Goal: Task Accomplishment & Management: Manage account settings

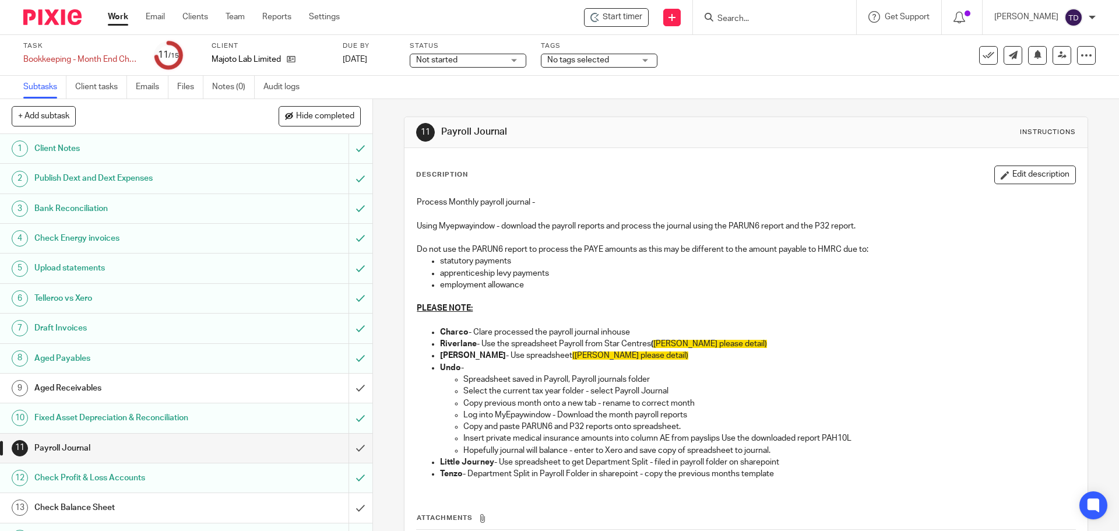
scroll to position [52, 0]
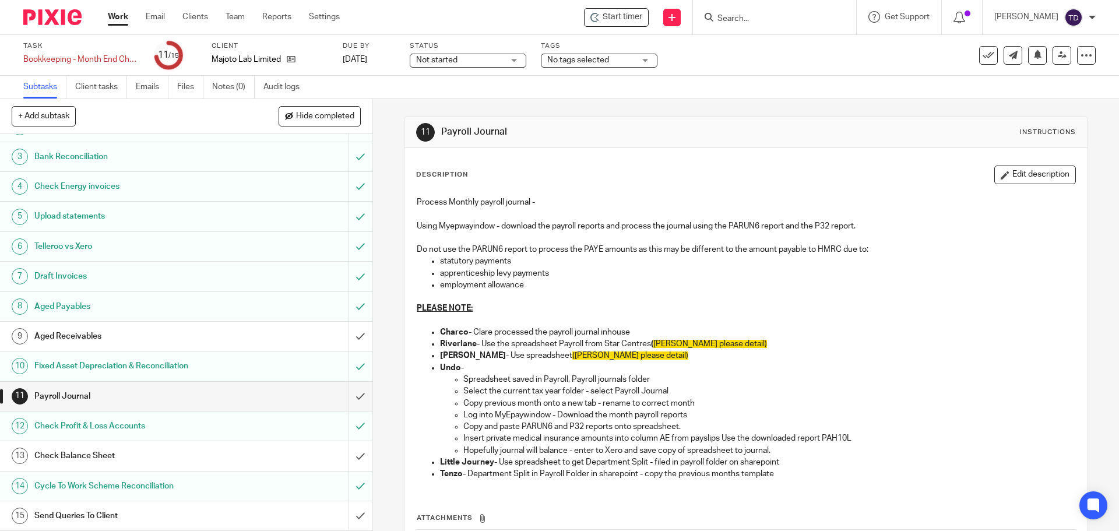
click at [1026, 387] on p "Select the current tax year folder - select Payroll Journal" at bounding box center [768, 391] width 611 height 12
click at [745, 133] on h1 "Payroll Journal" at bounding box center [606, 132] width 330 height 12
click at [218, 332] on h1 "Aged Receivables" at bounding box center [135, 335] width 202 height 17
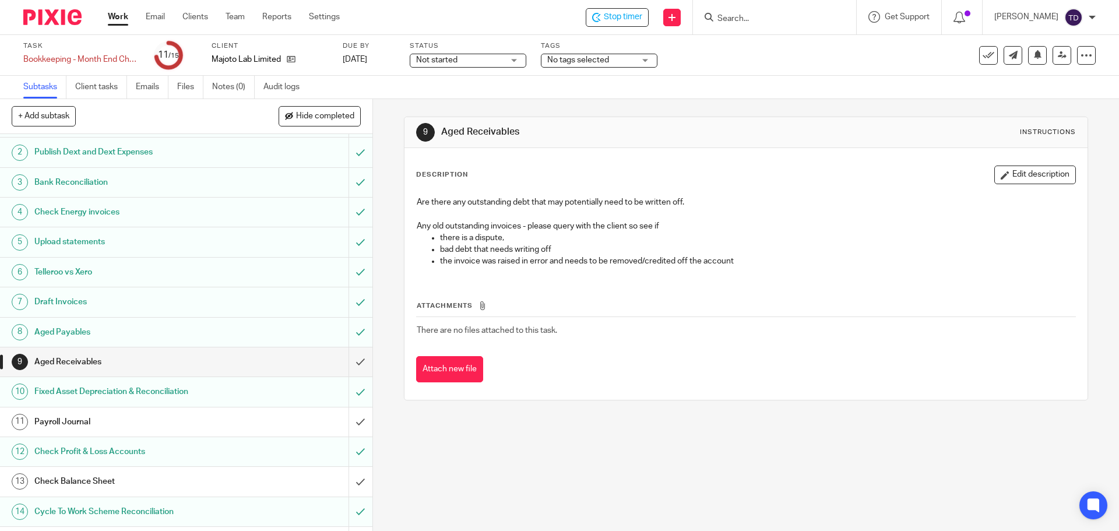
scroll to position [52, 0]
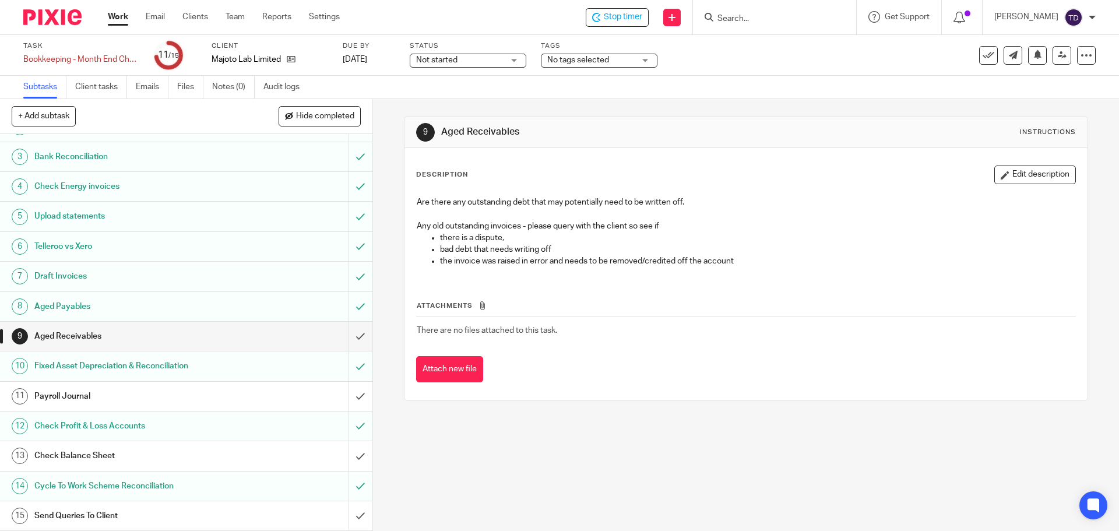
drag, startPoint x: 477, startPoint y: 301, endPoint x: 408, endPoint y: 274, distance: 73.2
click at [411, 274] on div "Are there any outstanding debt that may potentially need to be written off. Any…" at bounding box center [745, 234] width 669 height 86
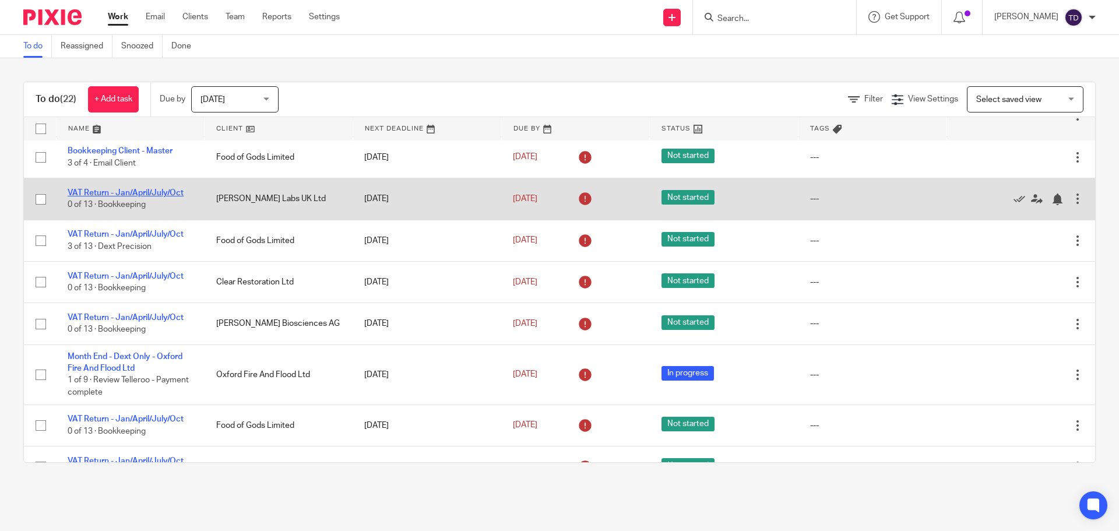
scroll to position [583, 0]
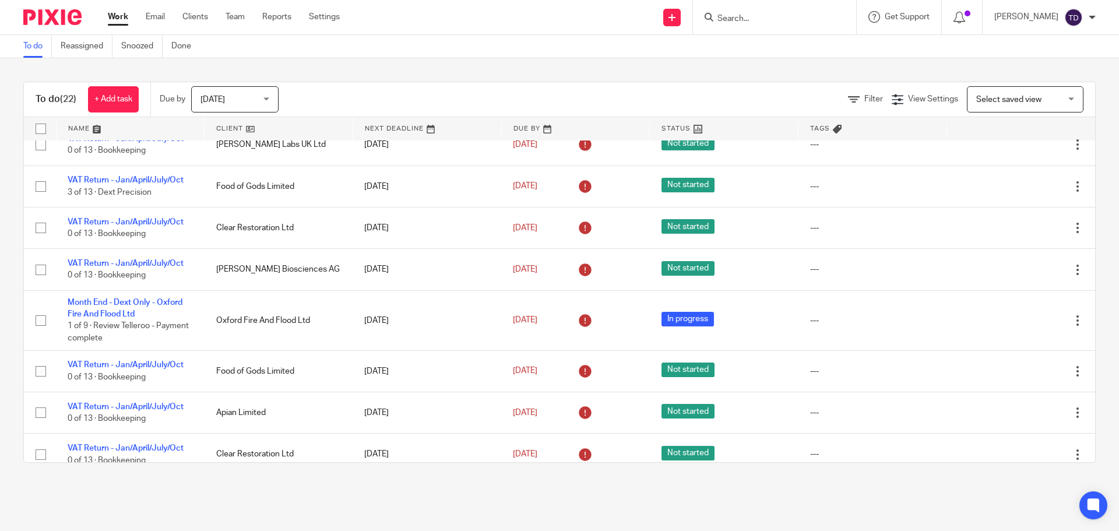
click at [113, 16] on link "Work" at bounding box center [118, 17] width 20 height 12
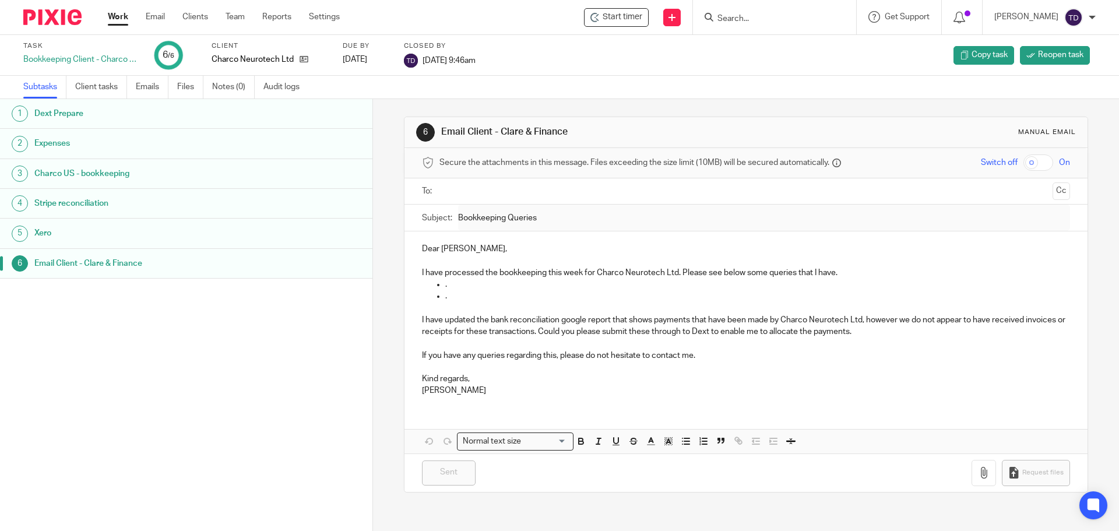
click at [126, 14] on link "Work" at bounding box center [118, 17] width 20 height 12
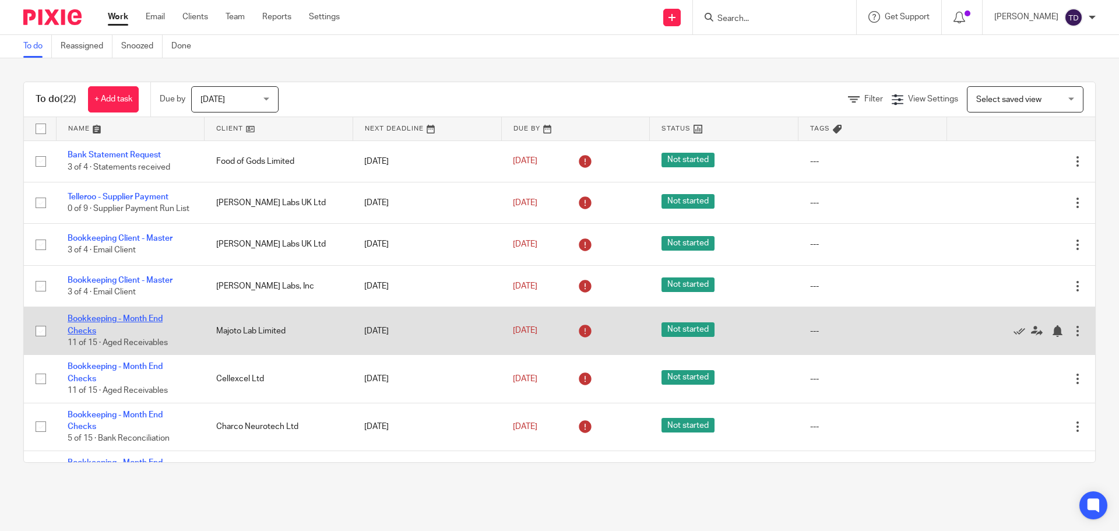
click at [154, 323] on link "Bookkeeping - Month End Checks" at bounding box center [115, 325] width 95 height 20
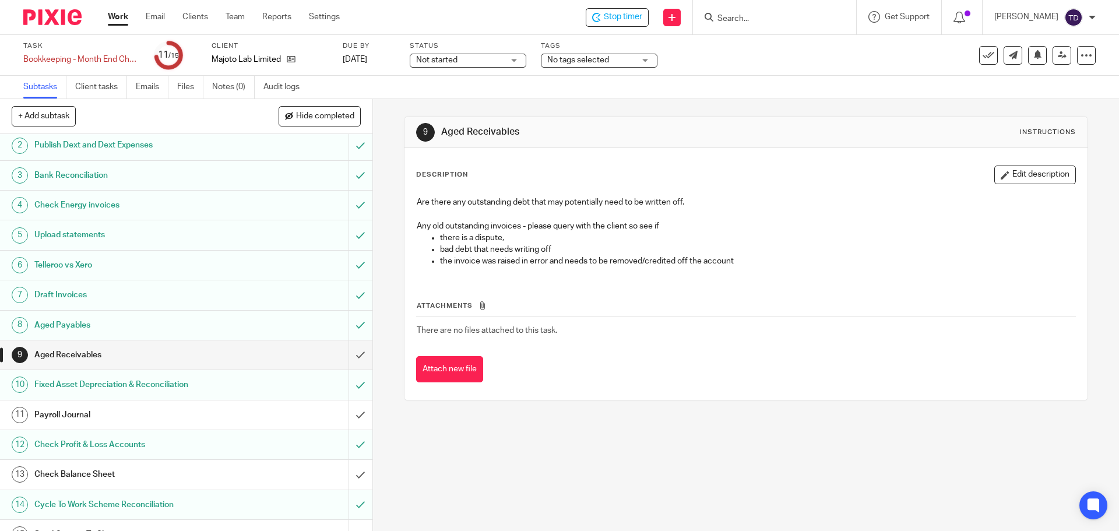
scroll to position [52, 0]
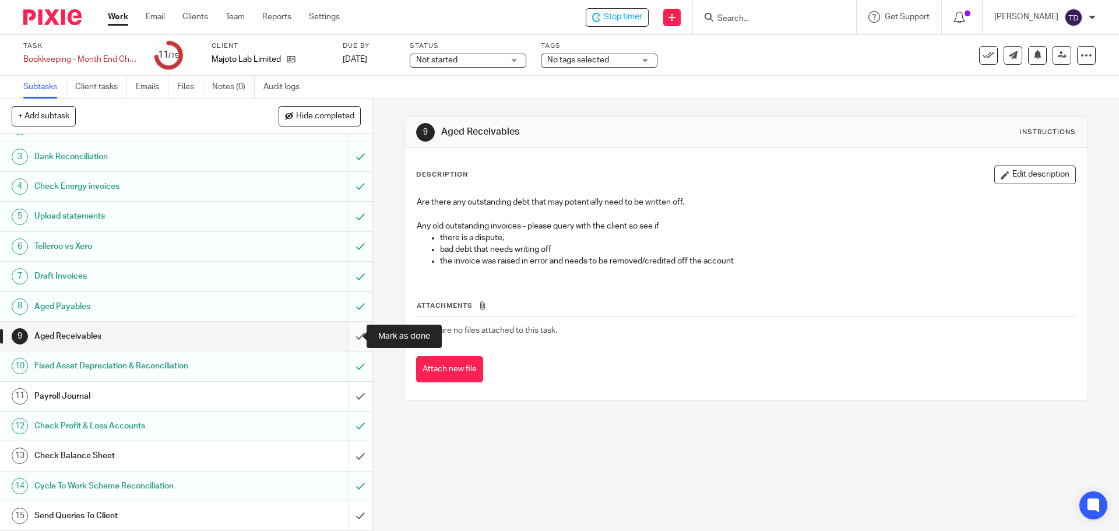
click at [348, 332] on input "submit" at bounding box center [186, 336] width 372 height 29
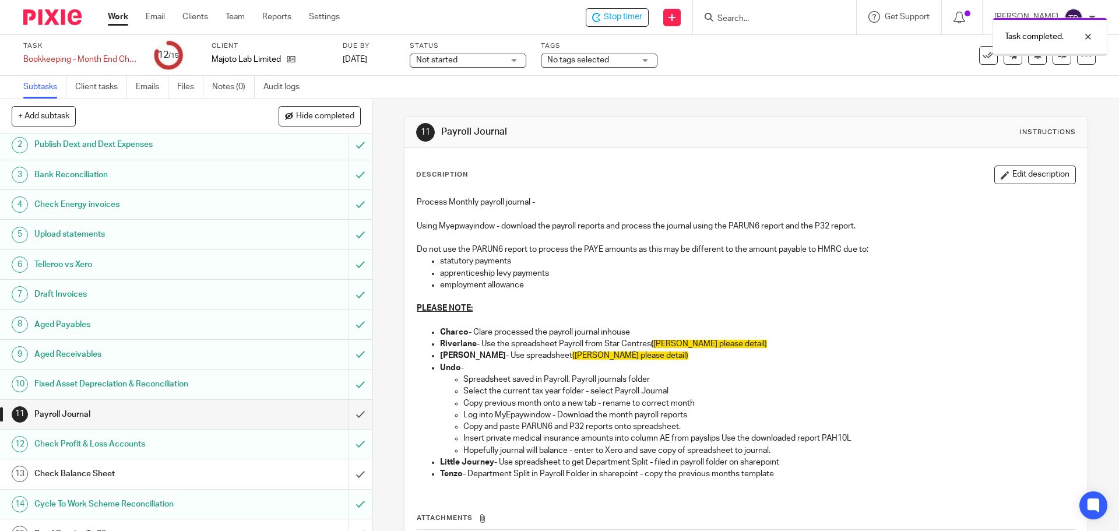
scroll to position [52, 0]
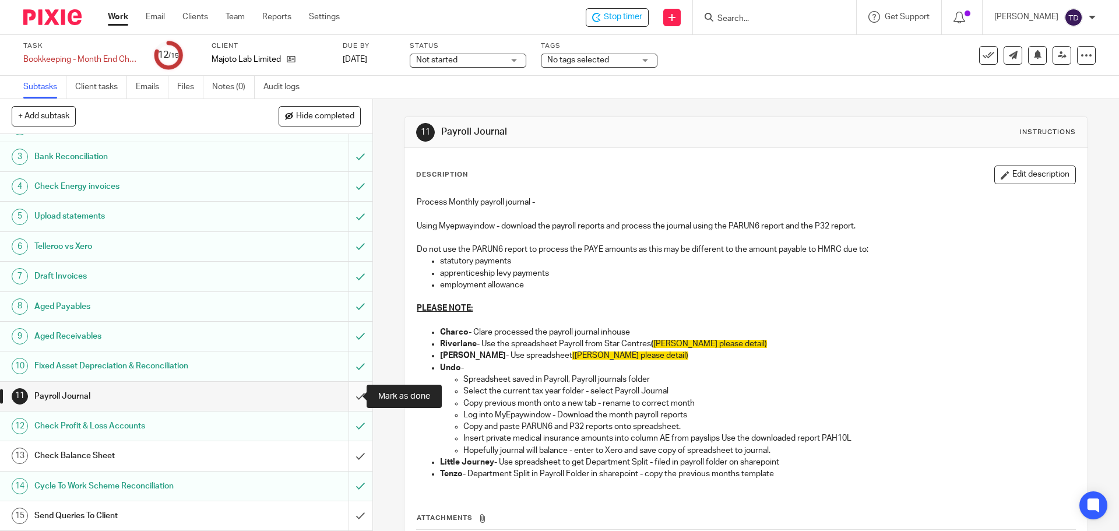
click at [347, 391] on input "submit" at bounding box center [186, 396] width 372 height 29
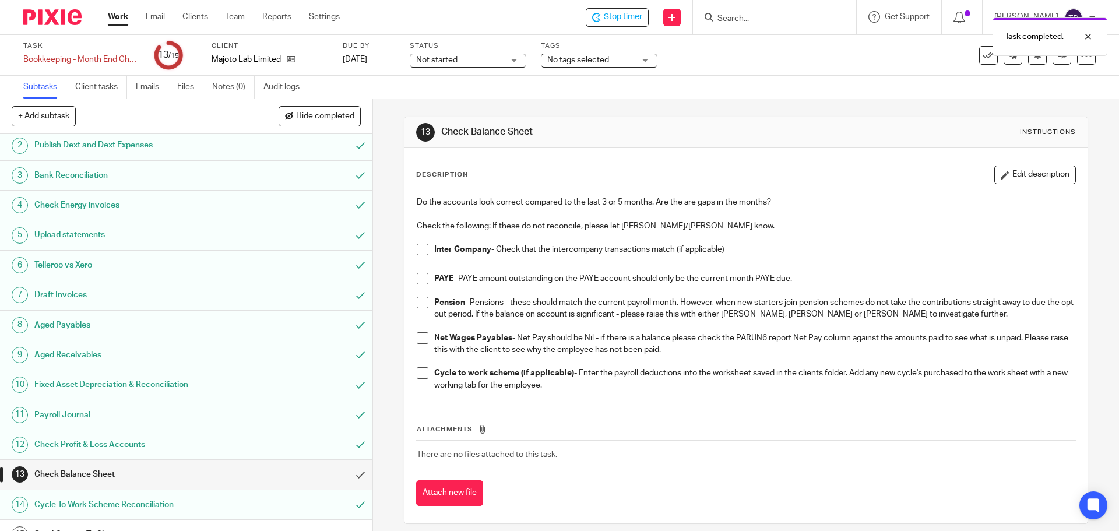
scroll to position [52, 0]
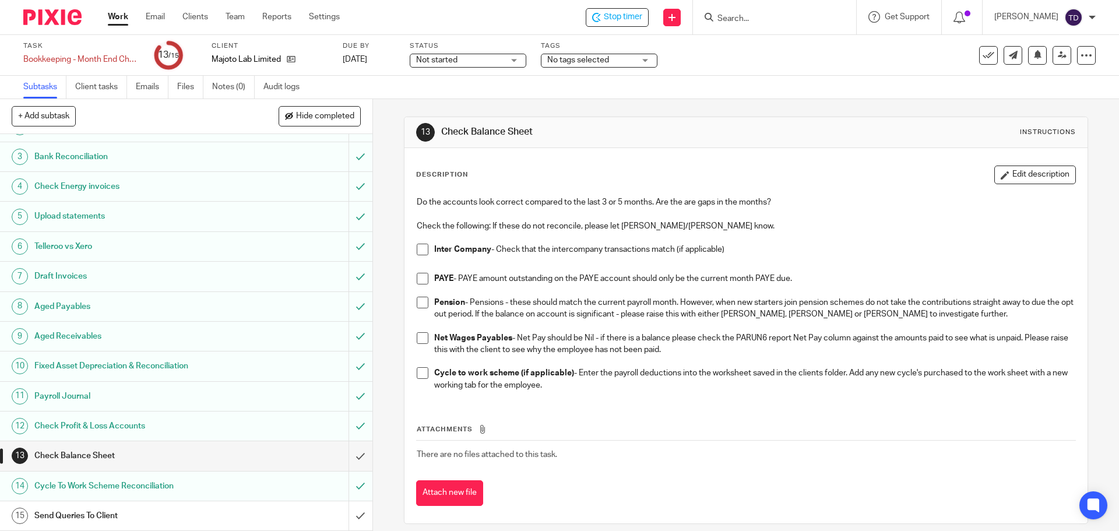
click at [678, 450] on td "There are no files attached to this task." at bounding box center [745, 454] width 659 height 28
click at [417, 249] on span at bounding box center [423, 250] width 12 height 12
click at [417, 277] on span at bounding box center [423, 279] width 12 height 12
click at [420, 306] on span at bounding box center [423, 303] width 12 height 12
click at [421, 370] on span at bounding box center [423, 373] width 12 height 12
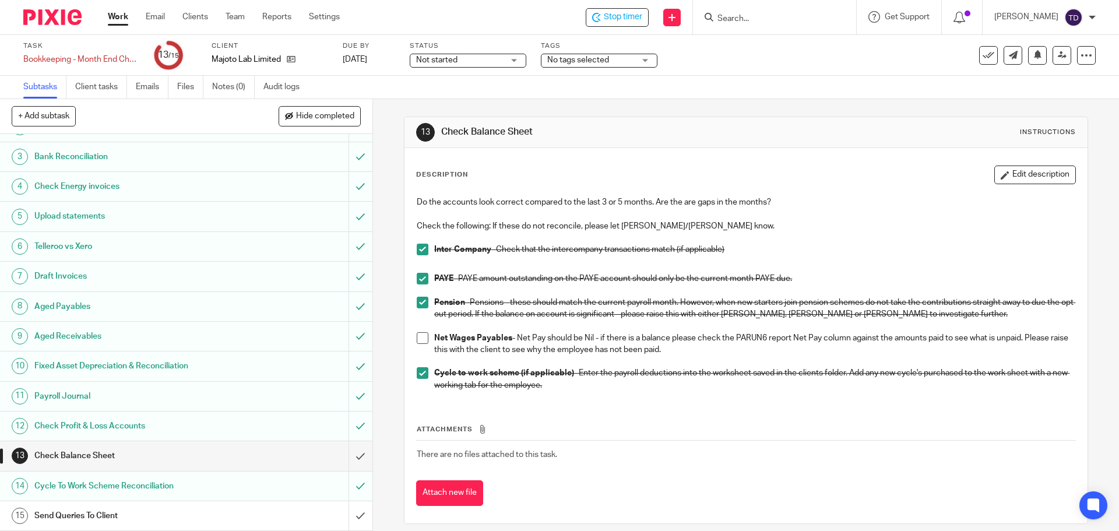
drag, startPoint x: 683, startPoint y: 351, endPoint x: 515, endPoint y: 337, distance: 168.4
click at [515, 337] on p "Net Wages Payables - Net Pay should be Nil - if there is a balance please check…" at bounding box center [754, 344] width 640 height 24
copy p "Net Pay should be Nil - if there is a balance please check the PARUN6 report Ne…"
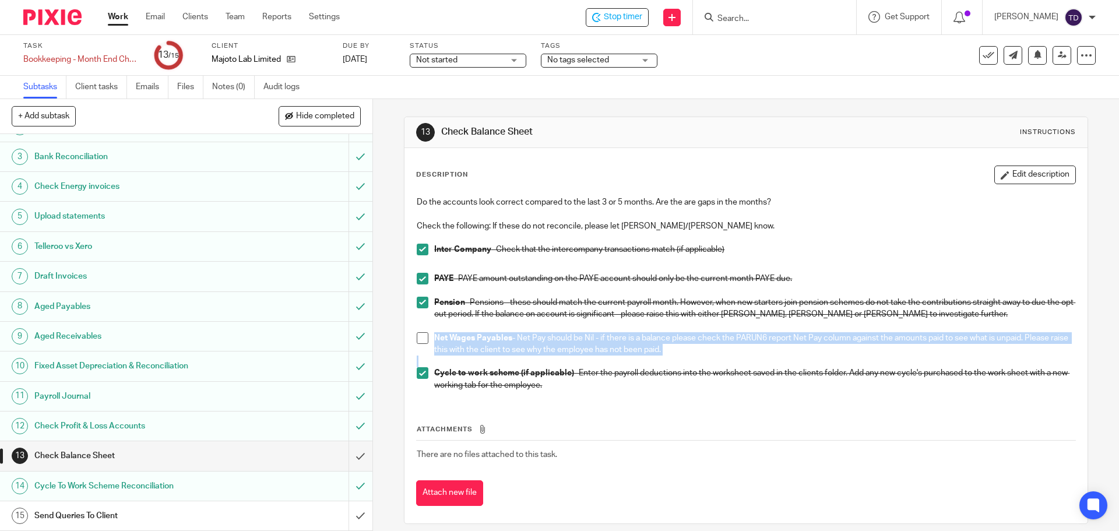
drag, startPoint x: 431, startPoint y: 336, endPoint x: 668, endPoint y: 359, distance: 238.9
click at [667, 359] on div "Do the accounts look correct compared to the last 3 or 5 months. Are the are ga…" at bounding box center [745, 295] width 669 height 209
copy p "Net Wages Payables - Net Pay should be Nil - if there is a balance please check…"
click at [418, 337] on span at bounding box center [423, 338] width 12 height 12
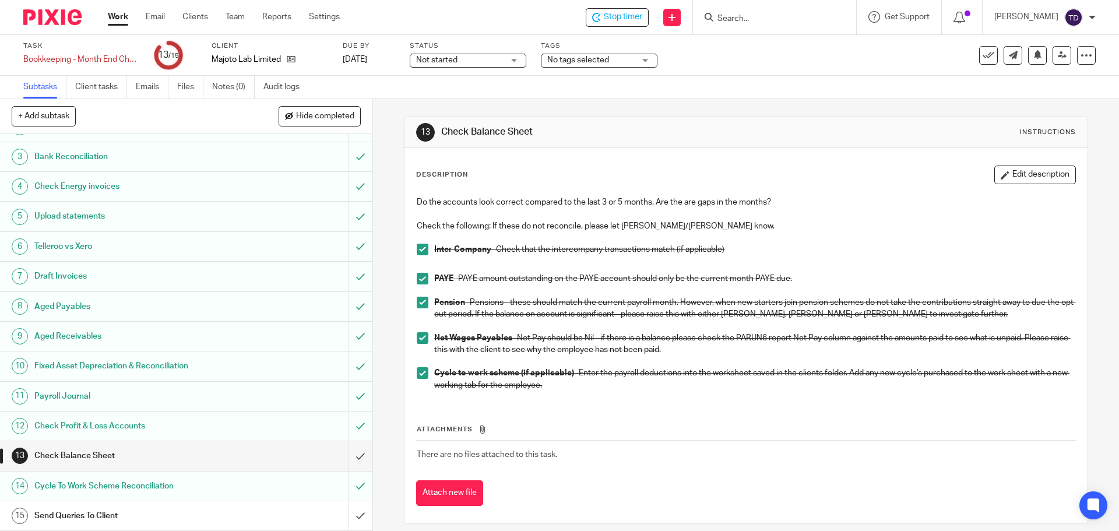
click at [762, 382] on p "Cycle to work scheme (if applicable) - Enter the payroll deductions into the wo…" at bounding box center [754, 379] width 640 height 24
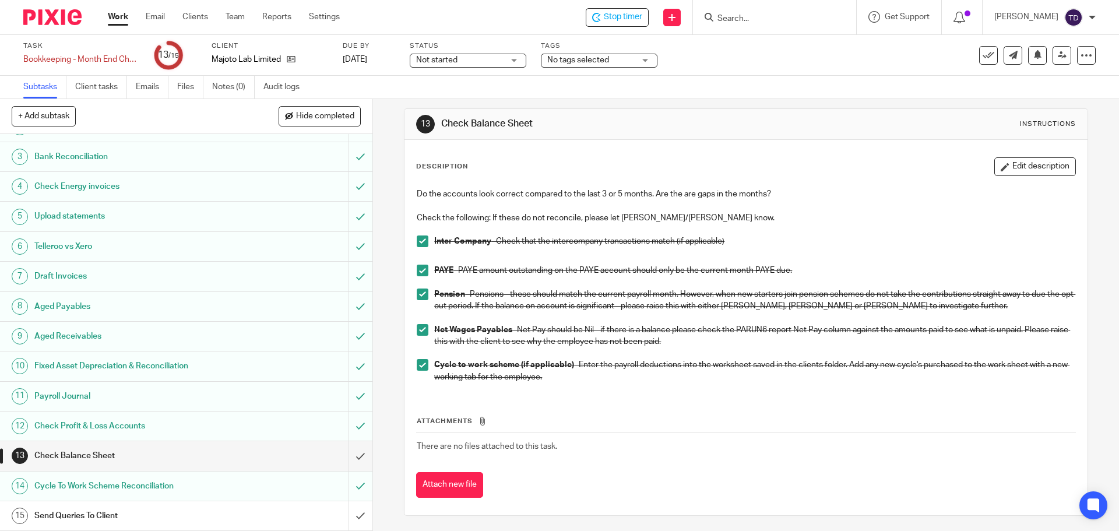
scroll to position [10, 0]
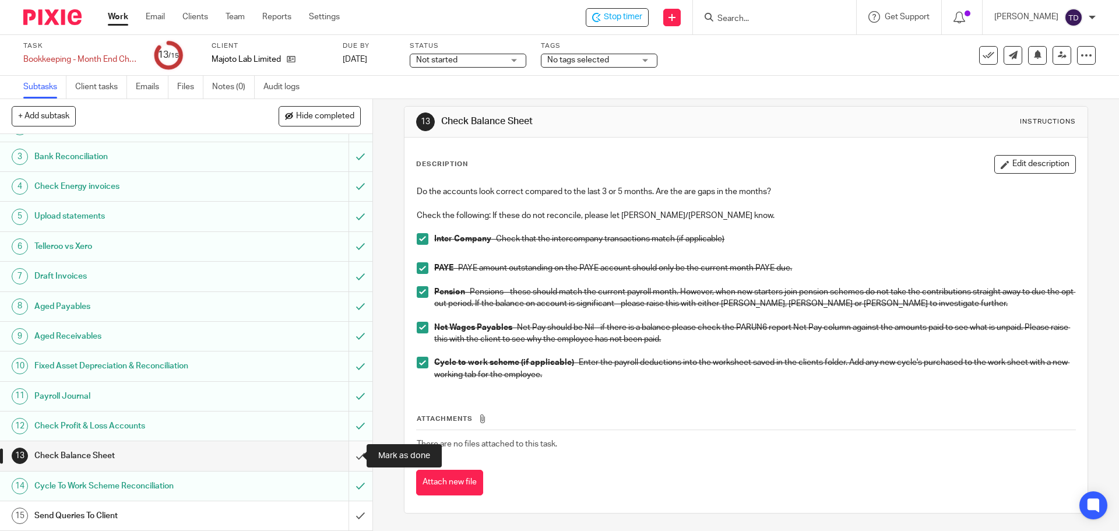
click at [342, 452] on input "submit" at bounding box center [186, 455] width 372 height 29
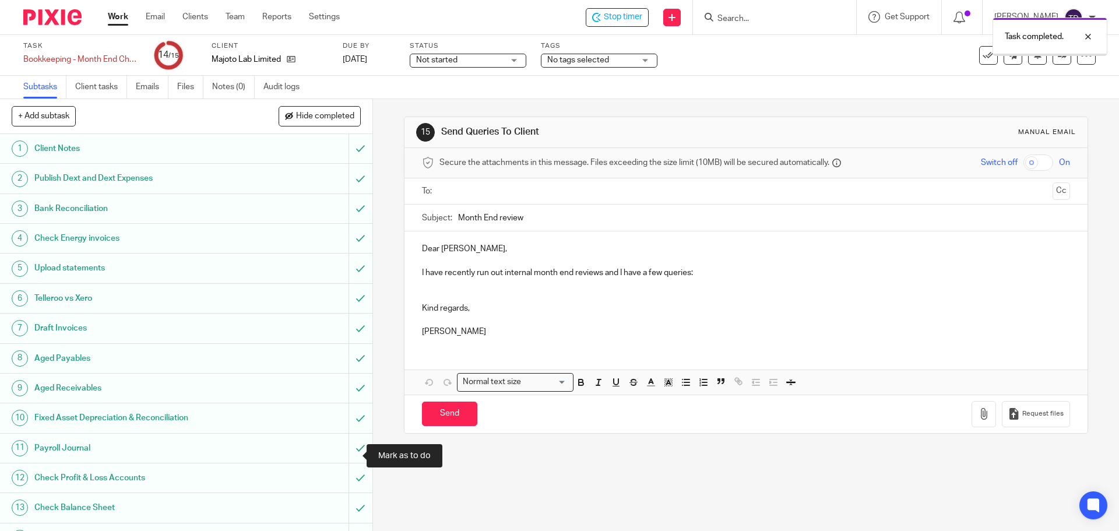
scroll to position [52, 0]
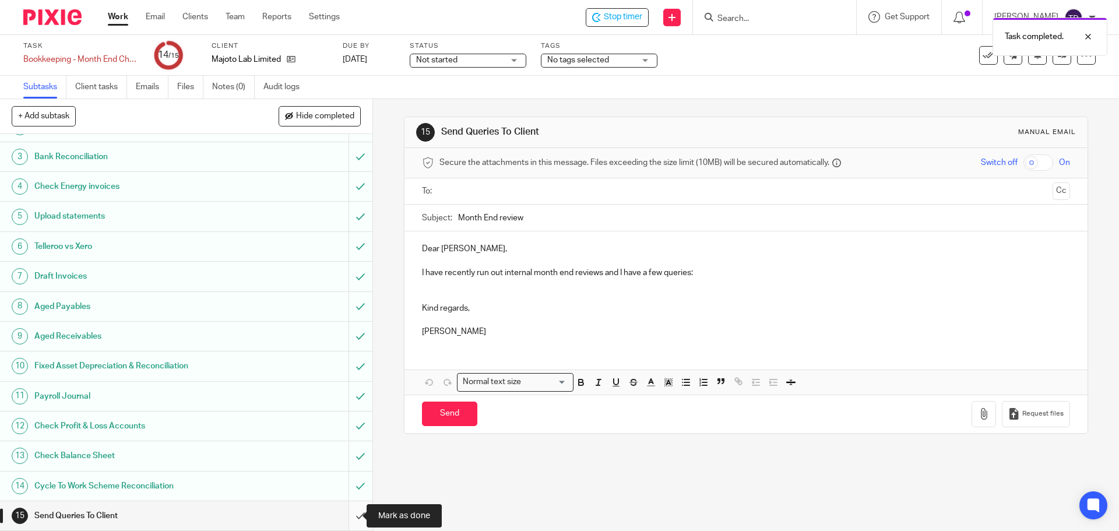
click at [343, 514] on input "submit" at bounding box center [186, 515] width 372 height 29
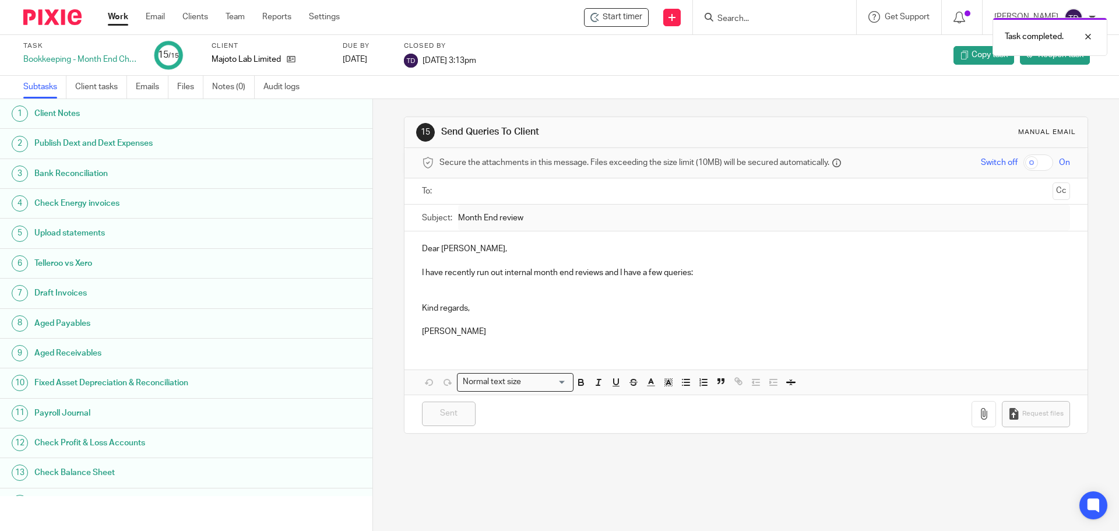
click at [121, 19] on link "Work" at bounding box center [118, 17] width 20 height 12
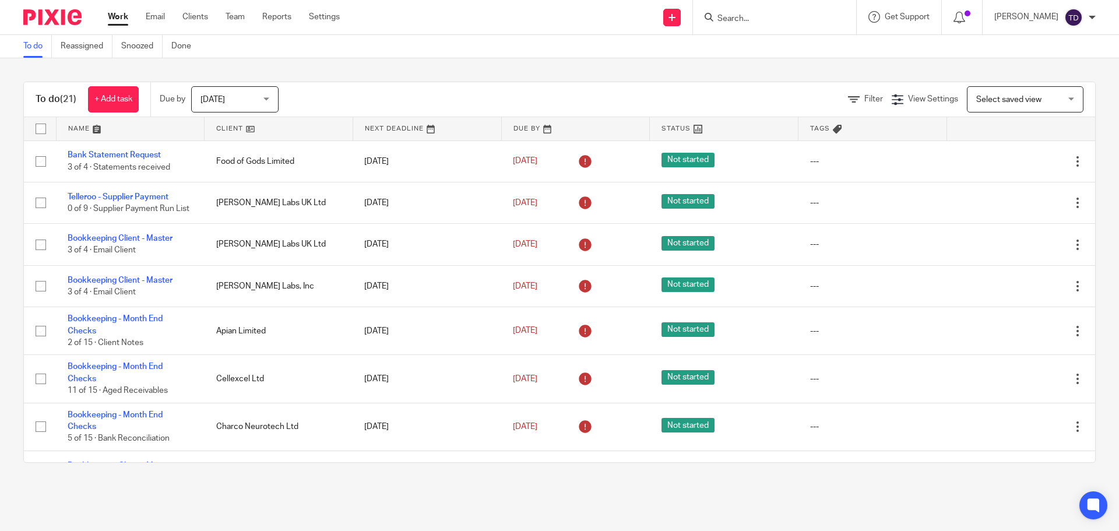
click at [743, 14] on input "Search" at bounding box center [768, 19] width 105 height 10
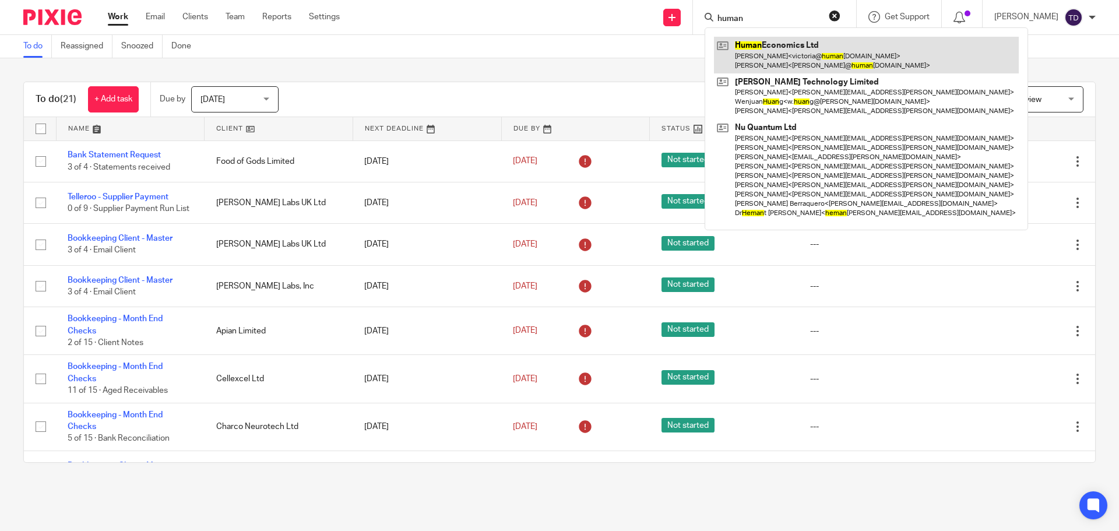
type input "human"
click at [838, 43] on link at bounding box center [866, 55] width 305 height 36
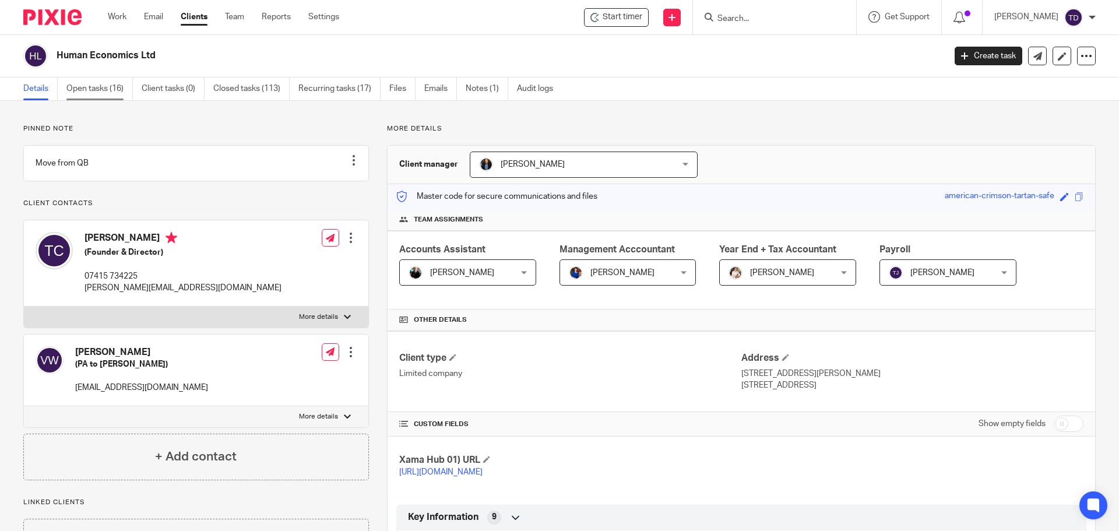
click at [89, 93] on link "Open tasks (16)" at bounding box center [99, 88] width 66 height 23
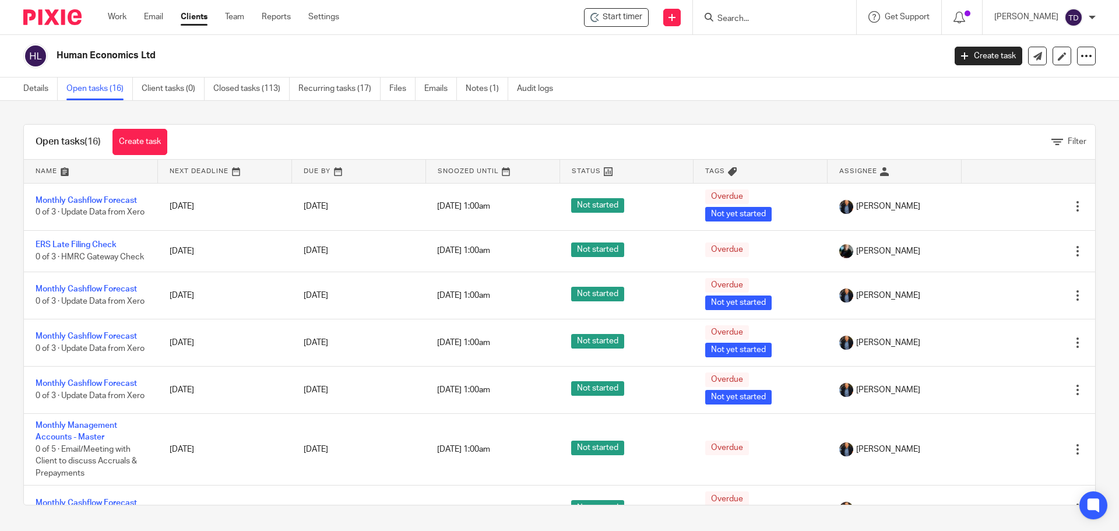
click at [782, 19] on input "Search" at bounding box center [768, 19] width 105 height 10
click at [441, 126] on div "Open tasks (16) Create task Filter" at bounding box center [559, 142] width 1071 height 35
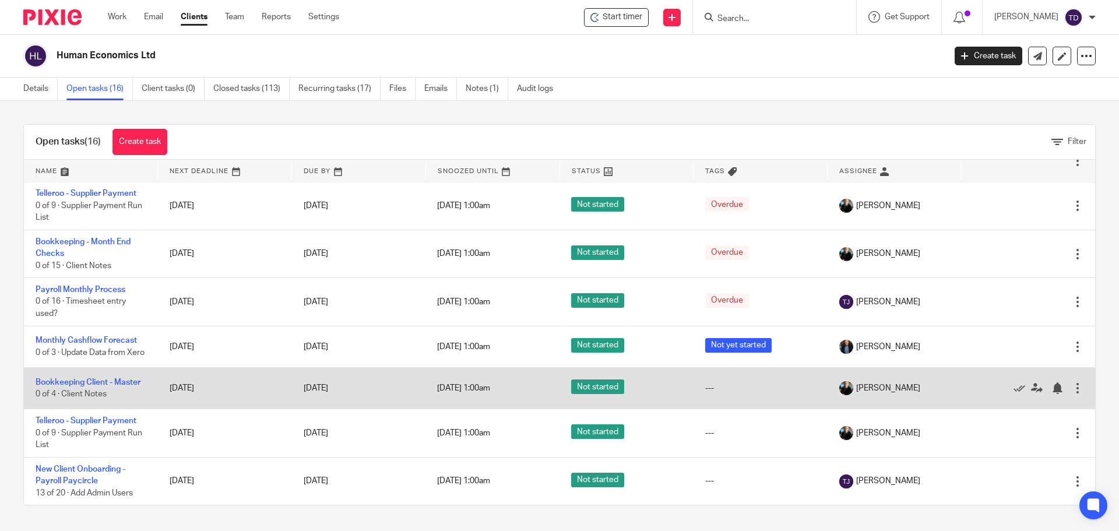
scroll to position [126, 0]
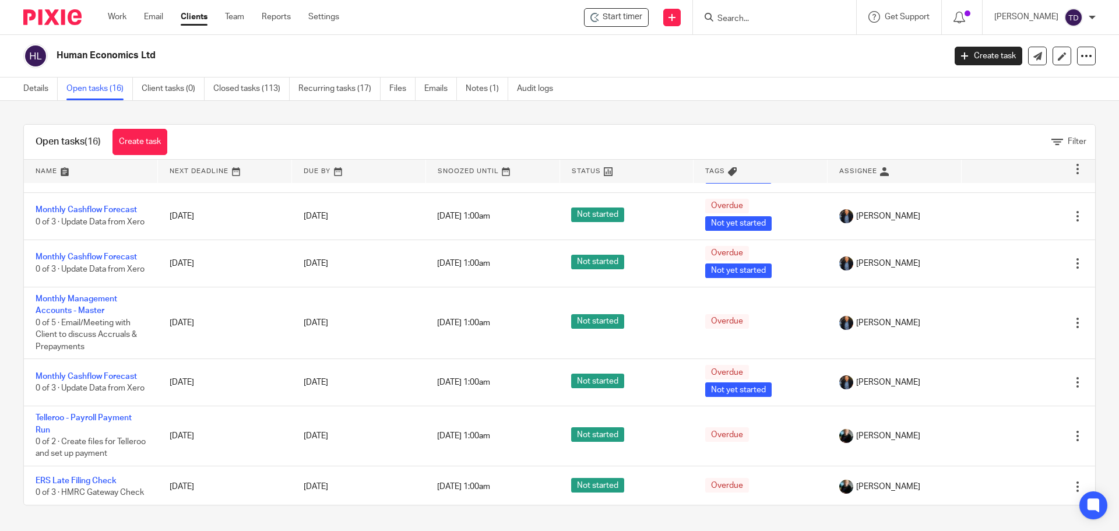
click at [782, 65] on div "Human Economics Ltd" at bounding box center [480, 56] width 914 height 24
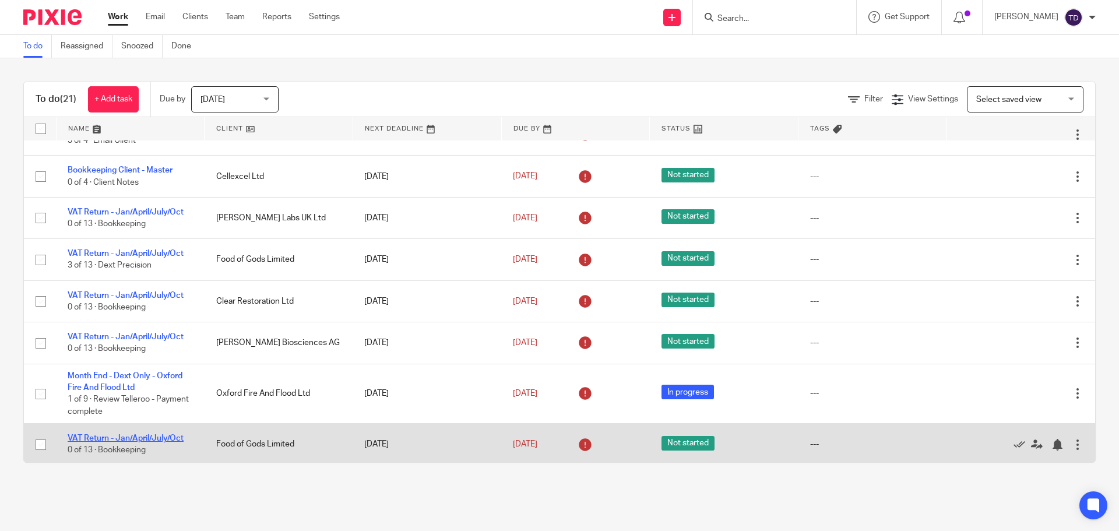
scroll to position [595, 0]
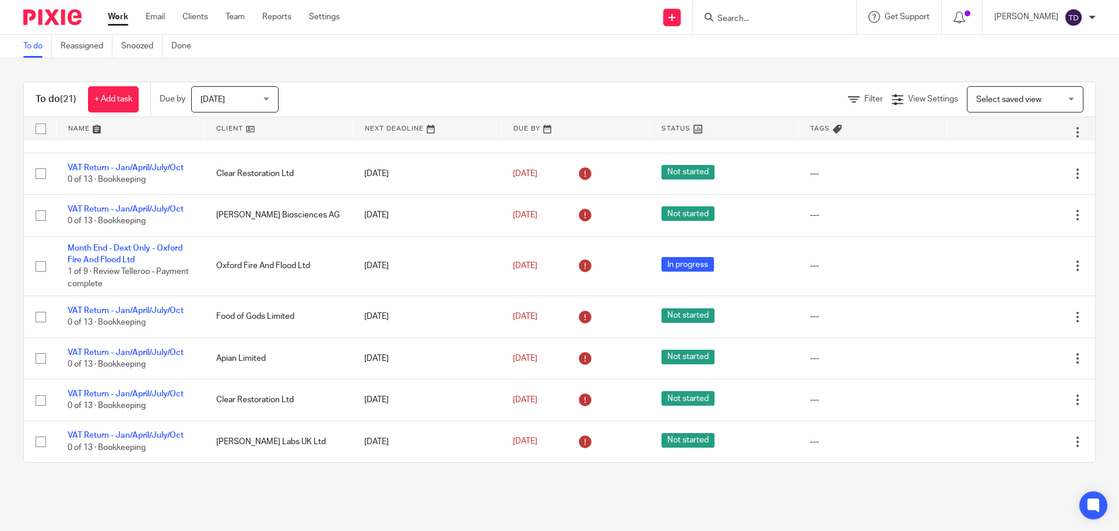
click at [820, 16] on input "Search" at bounding box center [768, 19] width 105 height 10
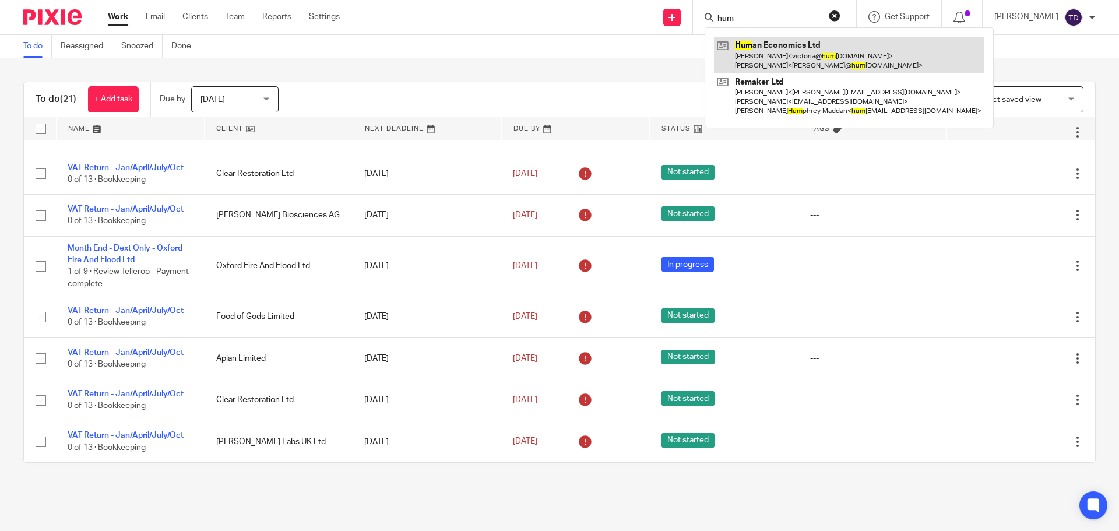
type input "hum"
click at [815, 55] on link at bounding box center [849, 55] width 270 height 36
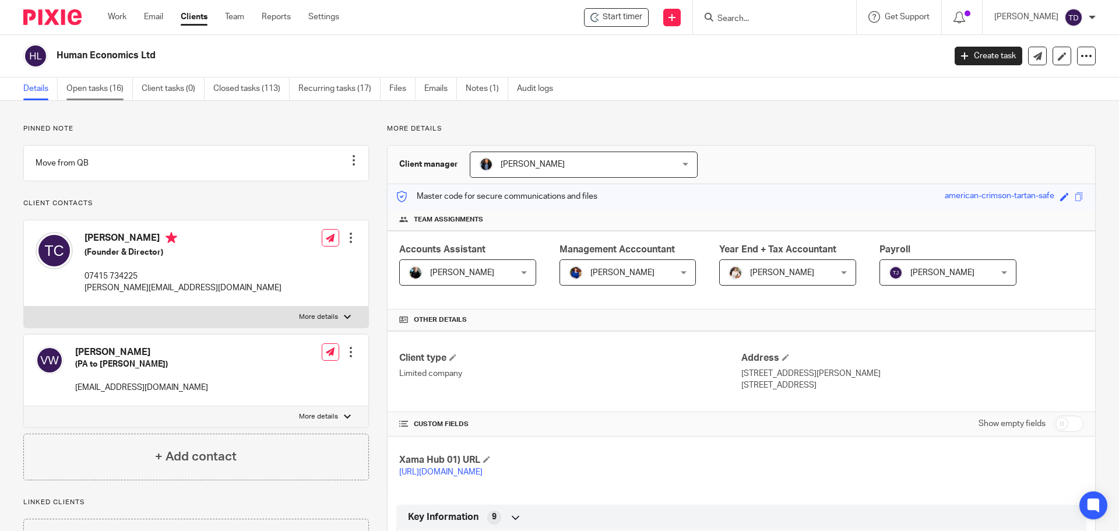
click at [84, 94] on link "Open tasks (16)" at bounding box center [99, 88] width 66 height 23
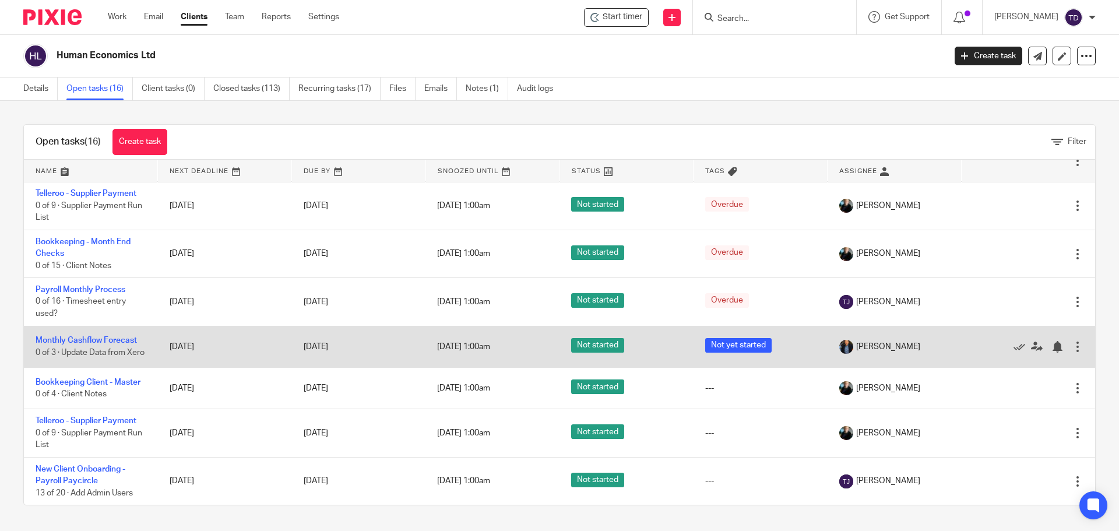
scroll to position [476, 0]
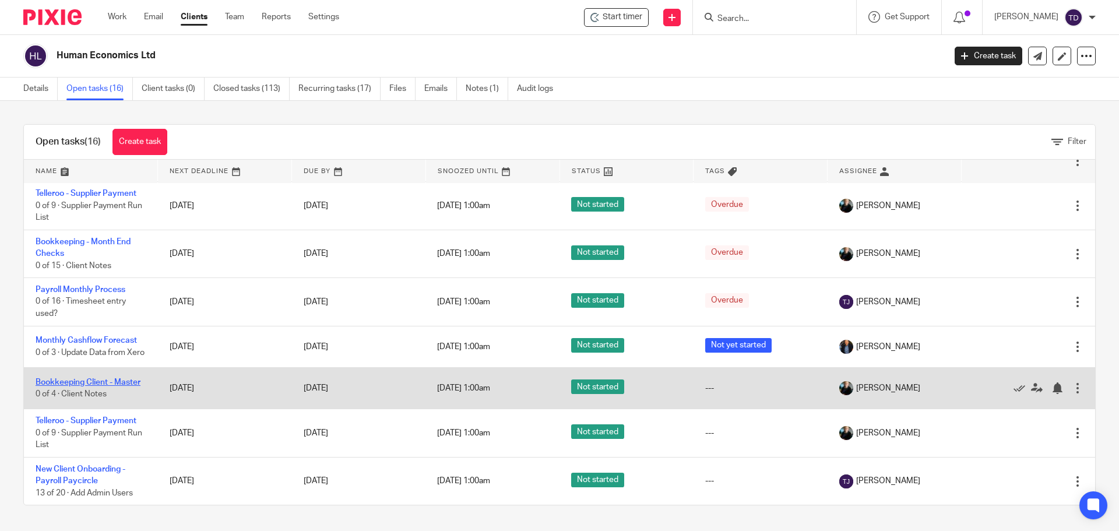
click at [100, 380] on link "Bookkeeping Client - Master" at bounding box center [88, 382] width 105 height 8
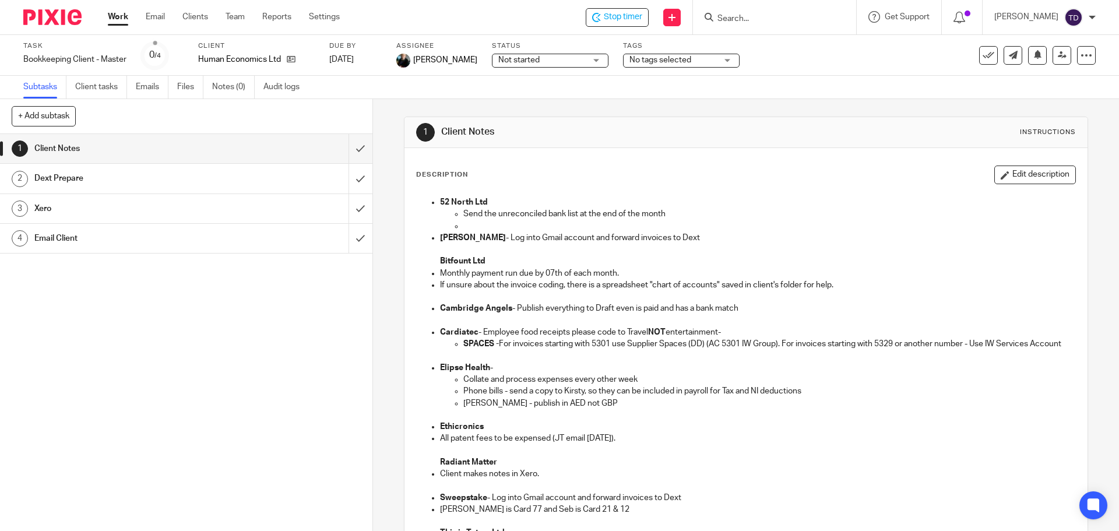
click at [188, 143] on h1 "Client Notes" at bounding box center [135, 148] width 202 height 17
click at [223, 172] on h1 "Dext Prepare" at bounding box center [135, 178] width 202 height 17
